Goal: Task Accomplishment & Management: Use online tool/utility

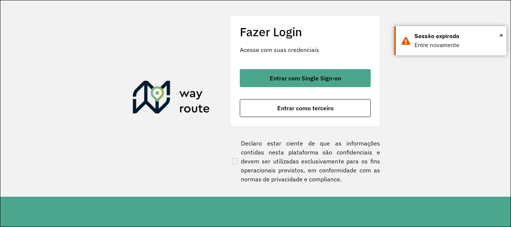
click at [296, 107] on span "Entrar como terceiro" at bounding box center [305, 108] width 57 height 6
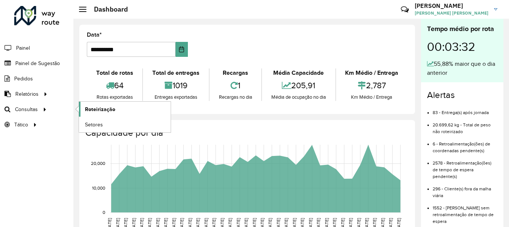
click at [95, 109] on span "Roteirização" at bounding box center [100, 110] width 30 height 8
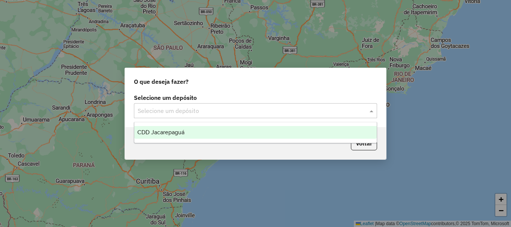
click at [190, 107] on input "text" at bounding box center [248, 111] width 221 height 9
click at [176, 133] on span "CDD Jacarepaguá" at bounding box center [160, 132] width 47 height 6
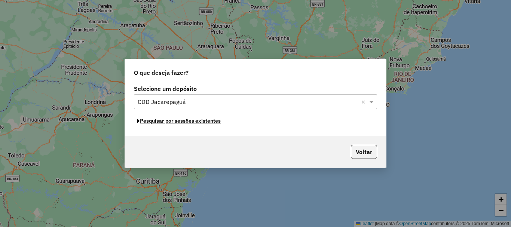
click at [221, 124] on button "Pesquisar por sessões existentes" at bounding box center [179, 121] width 90 height 12
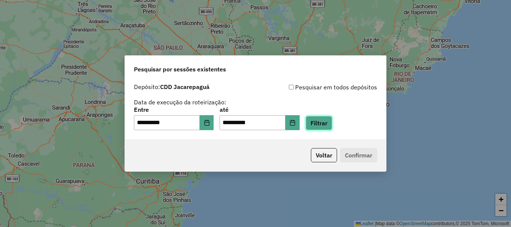
click at [332, 124] on button "Filtrar" at bounding box center [319, 123] width 27 height 14
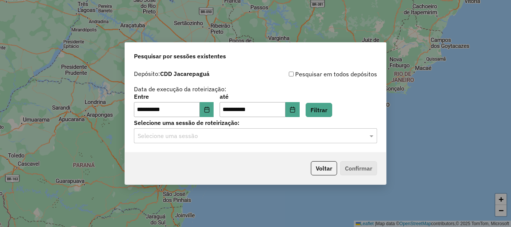
click at [286, 141] on hb-app "**********" at bounding box center [255, 113] width 511 height 227
click at [276, 137] on input "text" at bounding box center [248, 136] width 221 height 9
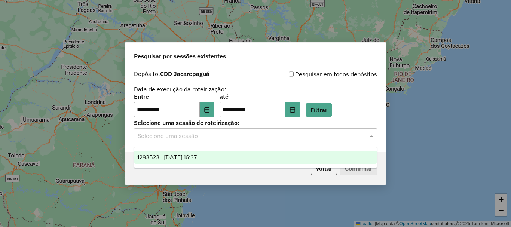
click at [242, 156] on div "1293523 - 13/10/2025 16:37" at bounding box center [255, 157] width 243 height 13
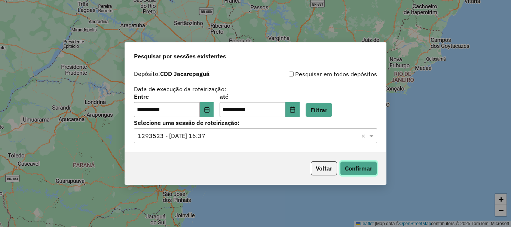
click at [373, 163] on button "Confirmar" at bounding box center [358, 168] width 37 height 14
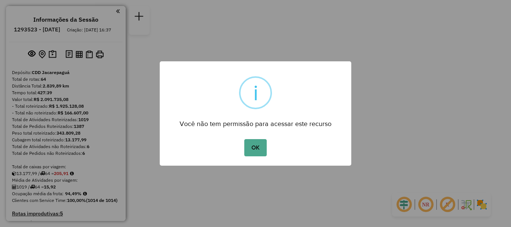
click at [243, 152] on div "OK No Cancel" at bounding box center [256, 147] width 192 height 21
click at [247, 150] on button "OK" at bounding box center [256, 147] width 22 height 17
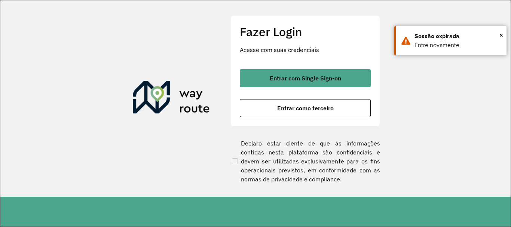
click at [295, 127] on div "Fazer Login Acesse com suas credenciais Entrar com Single Sign-on Entrar como t…" at bounding box center [306, 98] width 150 height 167
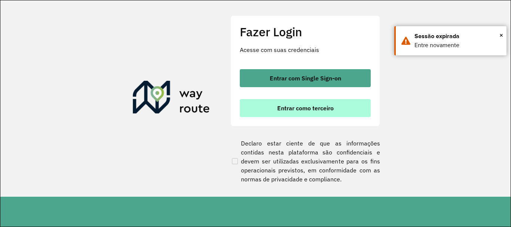
click at [292, 113] on button "Entrar como terceiro" at bounding box center [305, 108] width 131 height 18
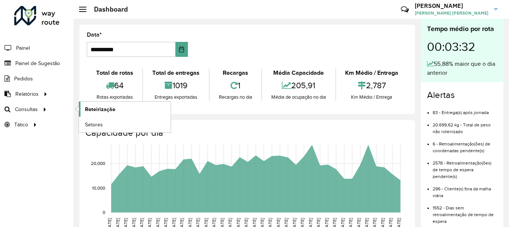
click at [105, 110] on span "Roteirização" at bounding box center [100, 110] width 30 height 8
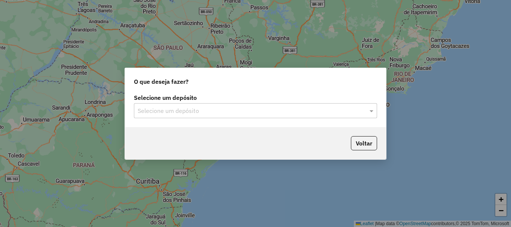
click at [229, 128] on div "Voltar" at bounding box center [255, 143] width 261 height 32
click at [223, 116] on div "Selecione um depósito" at bounding box center [255, 110] width 243 height 15
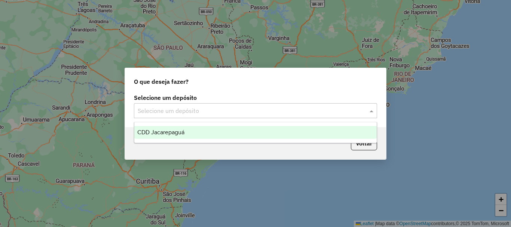
click at [203, 129] on div "CDD Jacarepaguá" at bounding box center [255, 132] width 243 height 13
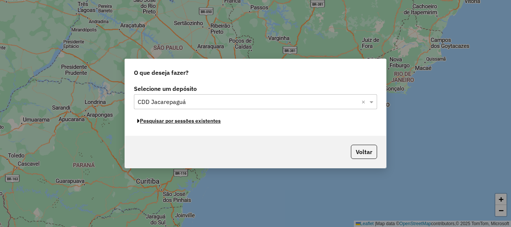
click at [197, 122] on button "Pesquisar por sessões existentes" at bounding box center [179, 121] width 90 height 12
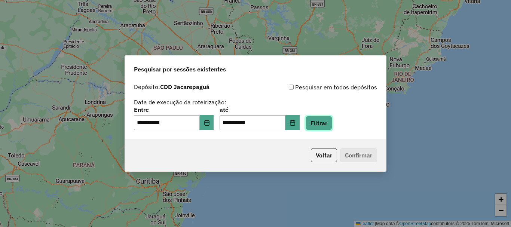
click at [328, 125] on button "Filtrar" at bounding box center [319, 123] width 27 height 14
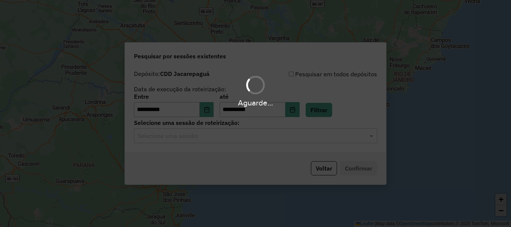
click at [276, 134] on input "text" at bounding box center [248, 136] width 221 height 9
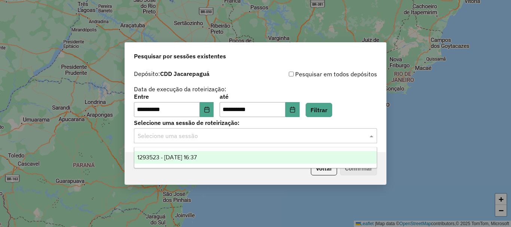
click at [238, 153] on div "1293523 - 13/10/2025 16:37" at bounding box center [255, 157] width 243 height 13
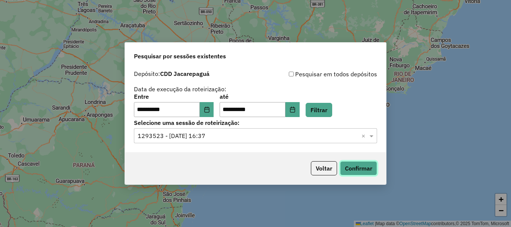
click at [376, 166] on button "Confirmar" at bounding box center [358, 168] width 37 height 14
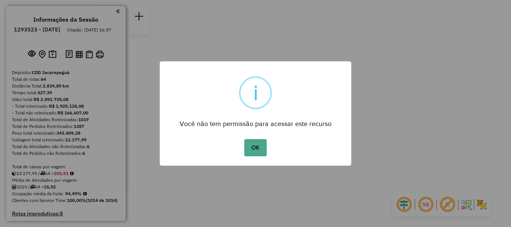
click at [272, 146] on div "OK No Cancel" at bounding box center [256, 147] width 192 height 21
click at [256, 146] on button "OK" at bounding box center [256, 147] width 22 height 17
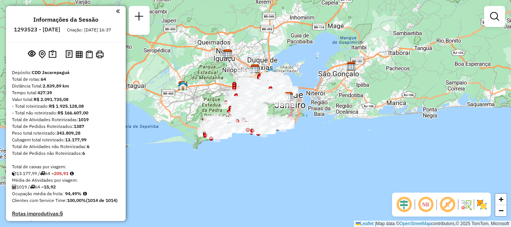
scroll to position [2424, 0]
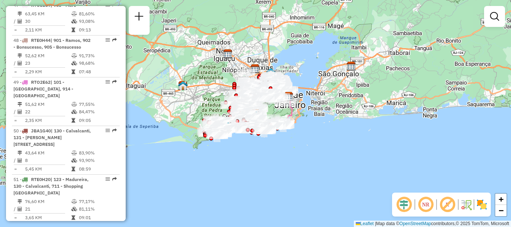
select select "**********"
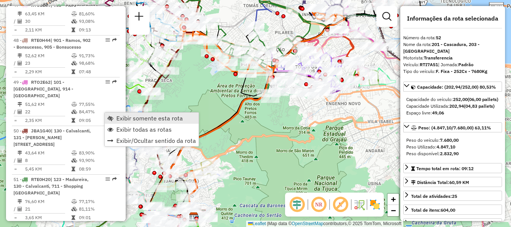
click at [113, 118] on span "Exibir somente esta rota" at bounding box center [110, 118] width 6 height 6
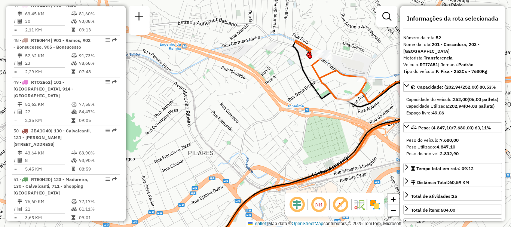
drag, startPoint x: 335, startPoint y: 40, endPoint x: 330, endPoint y: 72, distance: 31.8
click at [330, 72] on icon at bounding box center [194, 166] width 504 height 250
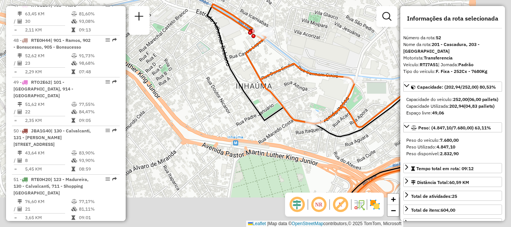
drag, startPoint x: 348, startPoint y: 113, endPoint x: 261, endPoint y: 72, distance: 96.3
click at [261, 72] on icon at bounding box center [346, 108] width 268 height 208
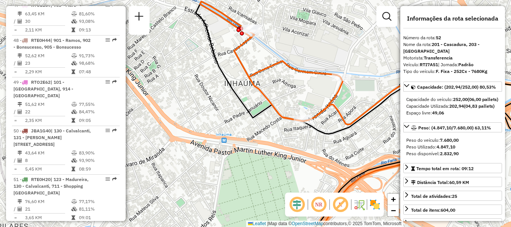
drag, startPoint x: 306, startPoint y: 98, endPoint x: 227, endPoint y: 80, distance: 80.9
click at [227, 80] on div "Janela de atendimento Grade de atendimento Capacidade Transportadoras Veículos …" at bounding box center [255, 113] width 511 height 227
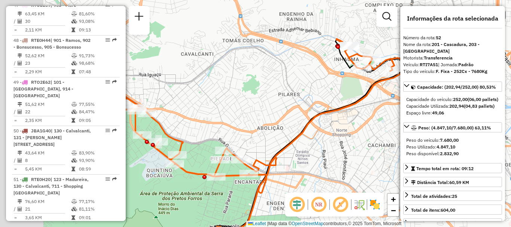
drag, startPoint x: 270, startPoint y: 162, endPoint x: 368, endPoint y: 121, distance: 106.9
click at [367, 134] on div "Janela de atendimento Grade de atendimento Capacidade Transportadoras Veículos …" at bounding box center [255, 113] width 511 height 227
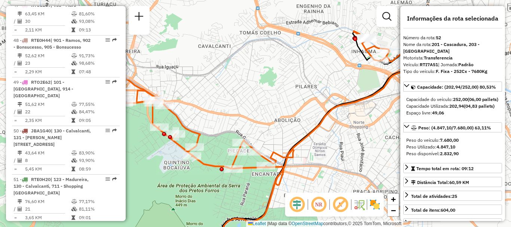
drag, startPoint x: 287, startPoint y: 113, endPoint x: 369, endPoint y: 131, distance: 84.2
click at [368, 130] on div "Janela de atendimento Grade de atendimento Capacidade Transportadoras Veículos …" at bounding box center [255, 113] width 511 height 227
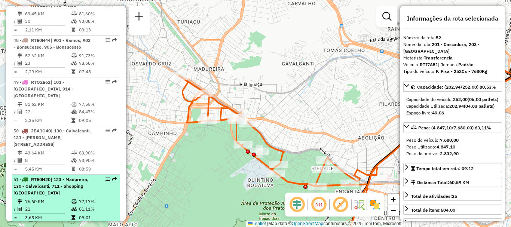
click at [81, 176] on div "51 - RTE0H20 | 123 - Madureira, 130 - Calvalcanti, 711 - Shopping Madureira" at bounding box center [52, 186] width 79 height 20
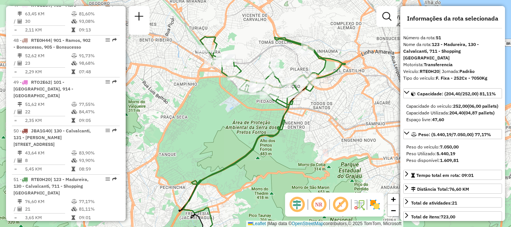
drag, startPoint x: 221, startPoint y: 69, endPoint x: 227, endPoint y: 103, distance: 34.7
click at [227, 103] on div "Janela de atendimento Grade de atendimento Capacidade Transportadoras Veículos …" at bounding box center [255, 113] width 511 height 227
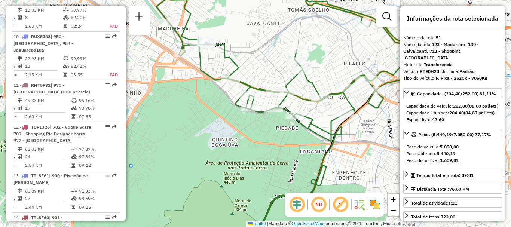
scroll to position [1942, 0]
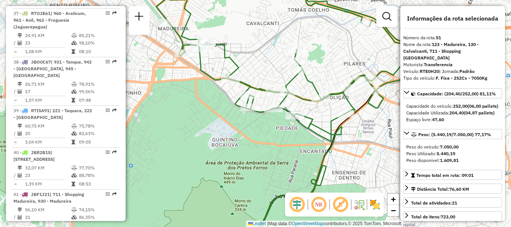
click at [32, 191] on div "41 - JBF1J21 | 711 - Shopping Madureira, 930 - Madureira" at bounding box center [52, 197] width 79 height 13
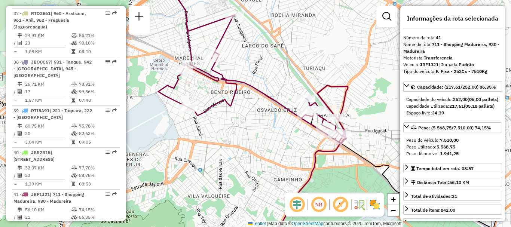
drag, startPoint x: 241, startPoint y: 66, endPoint x: 250, endPoint y: 70, distance: 10.1
click at [250, 69] on div "Janela de atendimento Grade de atendimento Capacidade Transportadoras Veículos …" at bounding box center [255, 113] width 511 height 227
click at [250, 70] on div "Janela de atendimento Grade de atendimento Capacidade Transportadoras Veículos …" at bounding box center [255, 113] width 511 height 227
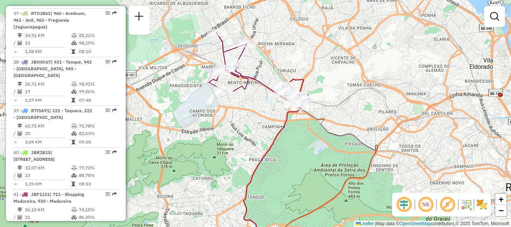
scroll to position [959, 0]
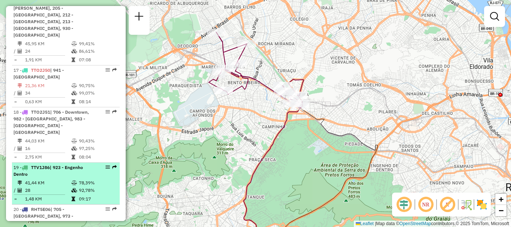
click at [69, 164] on div "19 - TTV1J86 | 923 - Engenho Dentro" at bounding box center [52, 170] width 79 height 13
select select "**********"
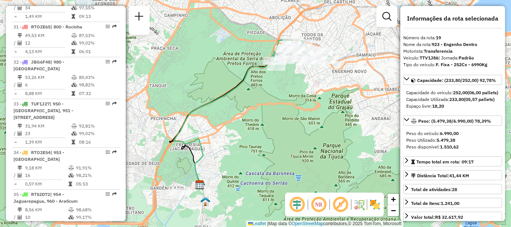
scroll to position [2040, 0]
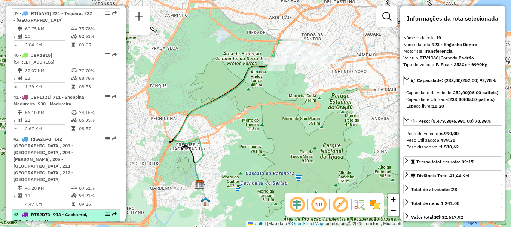
click at [86, 212] on div "43 - RTS2D73 | 913 - Cachambi, 921 - Engenho Novo" at bounding box center [52, 218] width 79 height 13
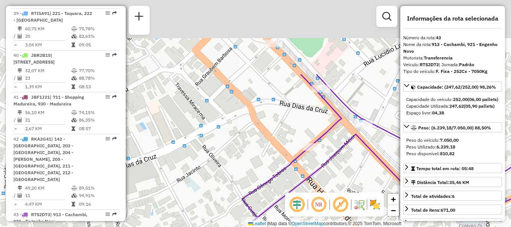
drag, startPoint x: 333, startPoint y: 55, endPoint x: 339, endPoint y: 149, distance: 93.8
click at [339, 149] on icon at bounding box center [403, 149] width 322 height 148
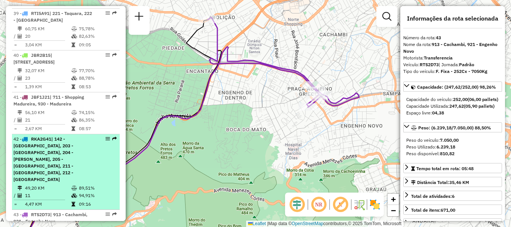
click at [60, 136] on span "| 142 - [GEOGRAPHIC_DATA], 203 - [GEOGRAPHIC_DATA], 204 - [PERSON_NAME], 205 - …" at bounding box center [43, 159] width 60 height 46
